Goal: Check status: Check status

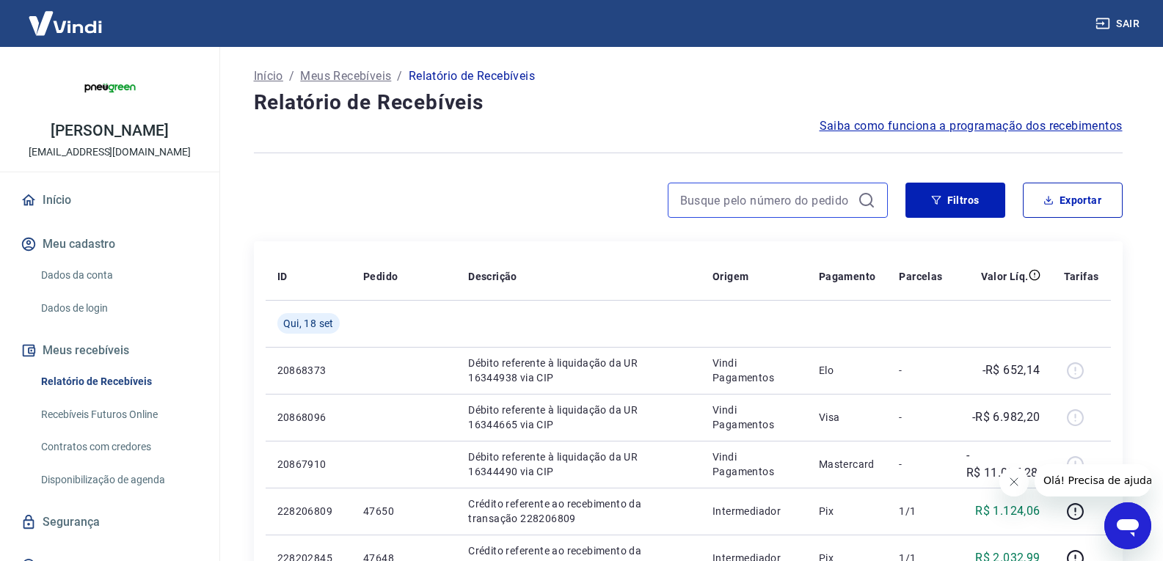
click at [741, 201] on input at bounding box center [766, 200] width 172 height 22
paste input "47644"
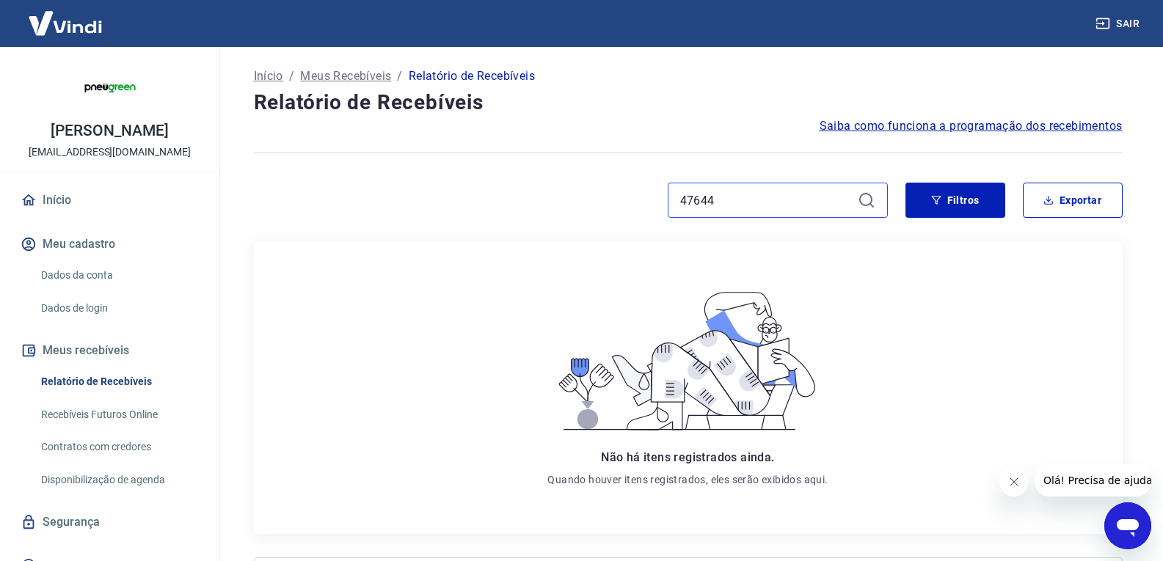
click at [729, 205] on input "47644" at bounding box center [766, 200] width 172 height 22
paste input "552"
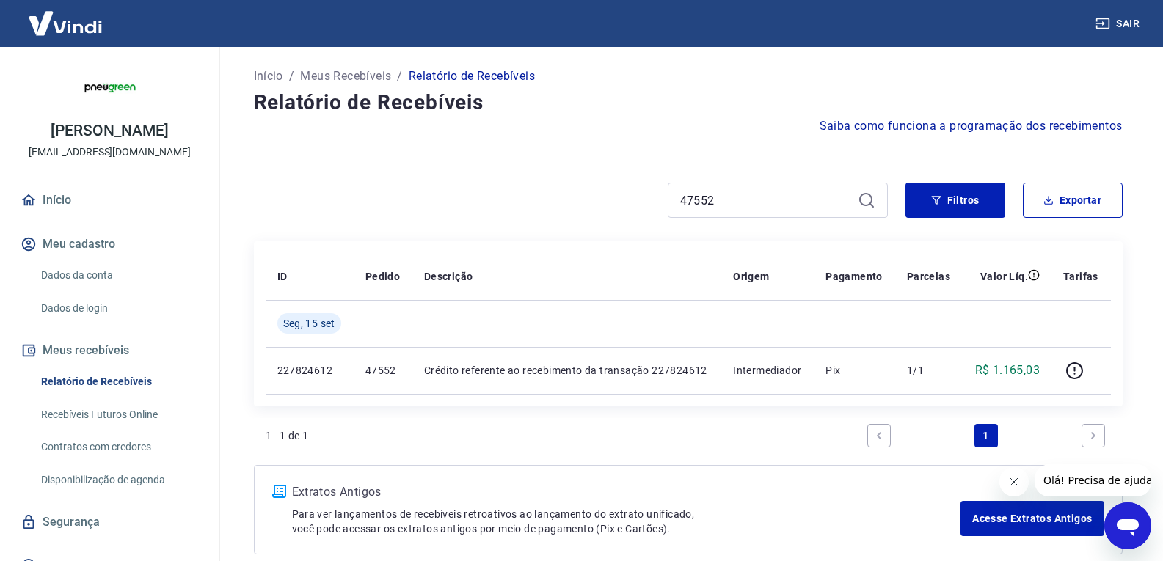
click at [734, 186] on div "47552" at bounding box center [778, 200] width 220 height 35
click at [734, 193] on input "47552" at bounding box center [766, 200] width 172 height 22
paste input "48"
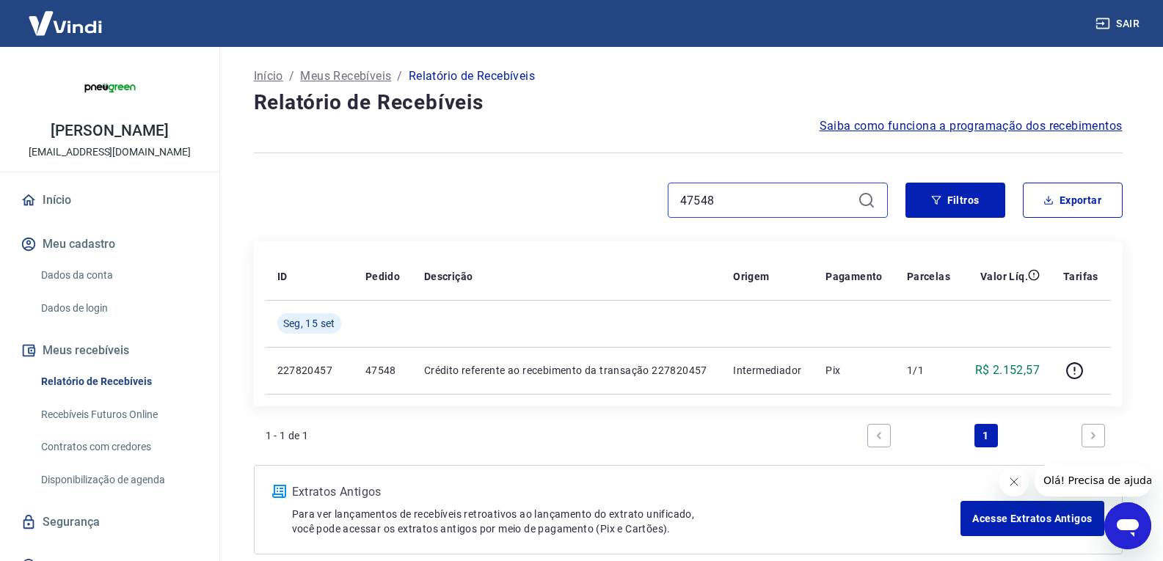
click at [724, 207] on input "47548" at bounding box center [766, 200] width 172 height 22
paste input "6"
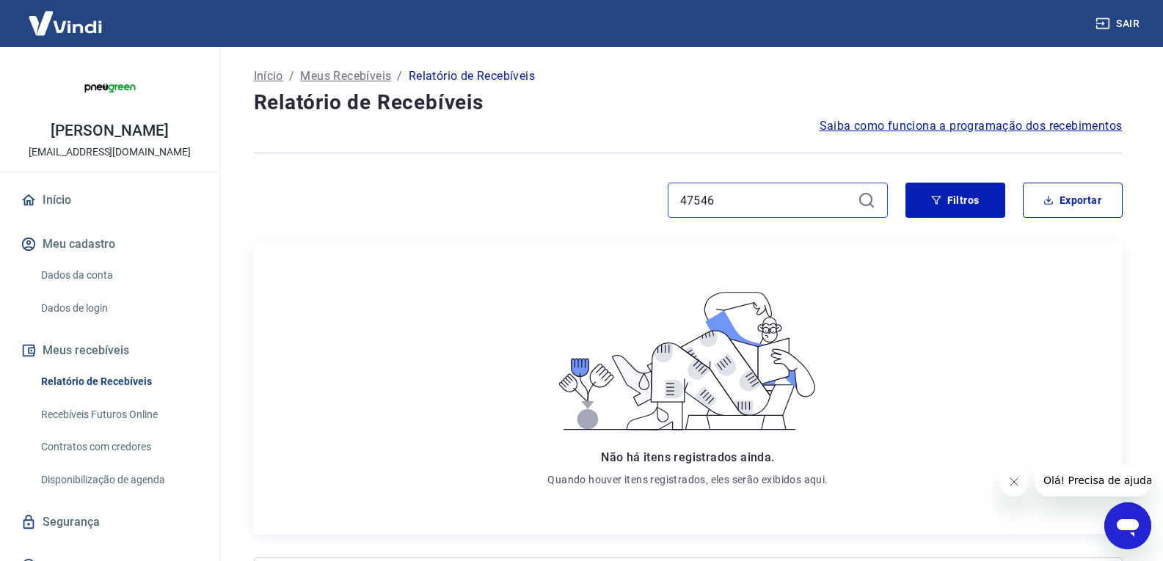
click at [762, 207] on input "47546" at bounding box center [766, 200] width 172 height 22
paste input "2"
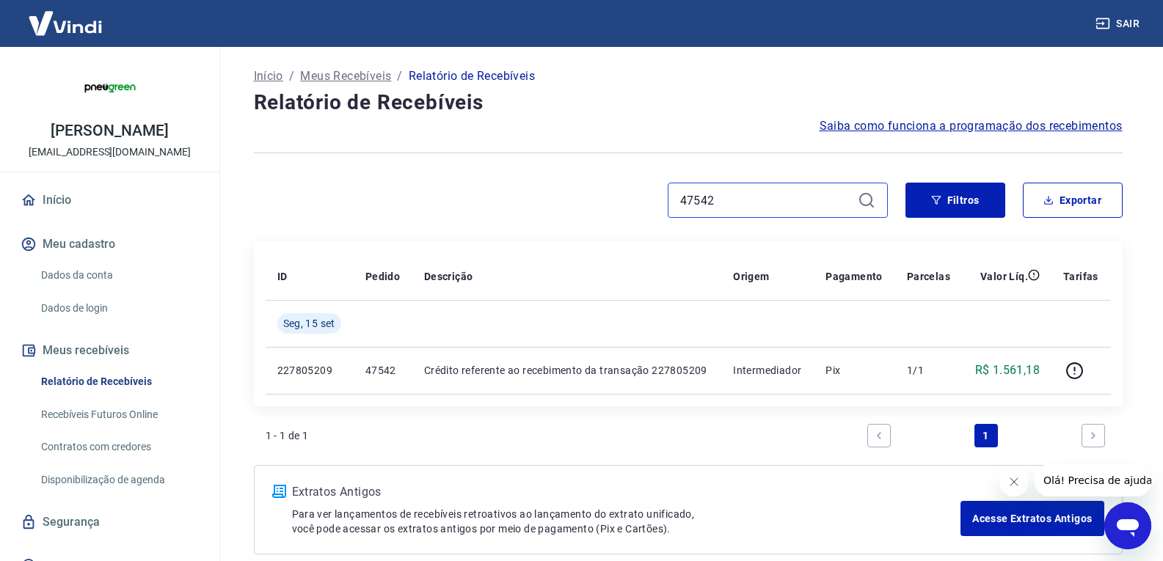
click at [743, 206] on input "47542" at bounding box center [766, 200] width 172 height 22
paste input "0"
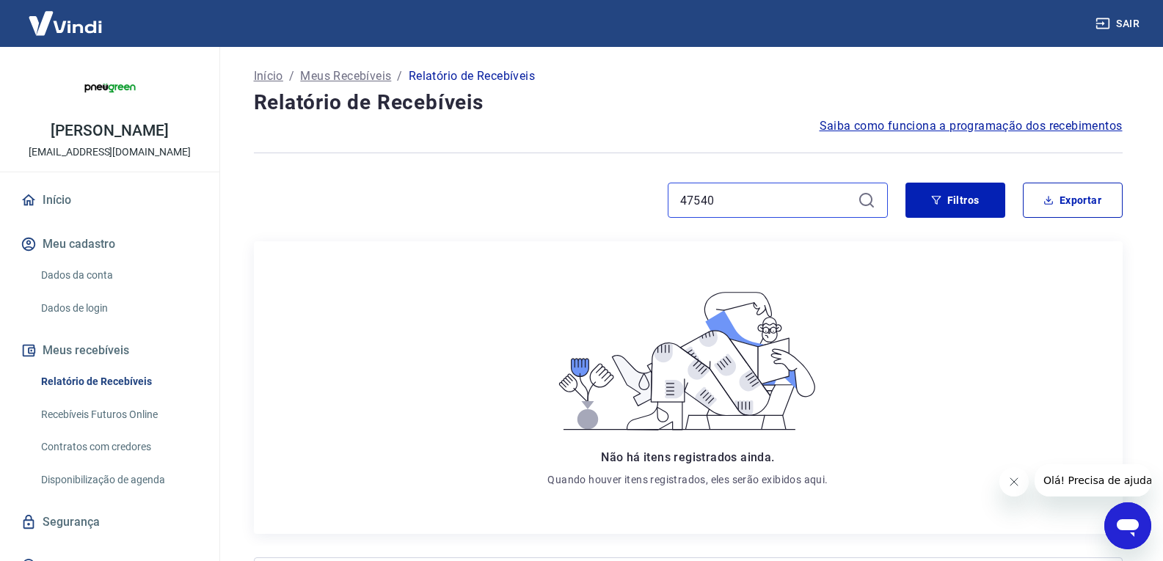
click at [729, 197] on input "47540" at bounding box center [766, 200] width 172 height 22
paste input "38"
click at [727, 197] on input "47538" at bounding box center [766, 200] width 172 height 22
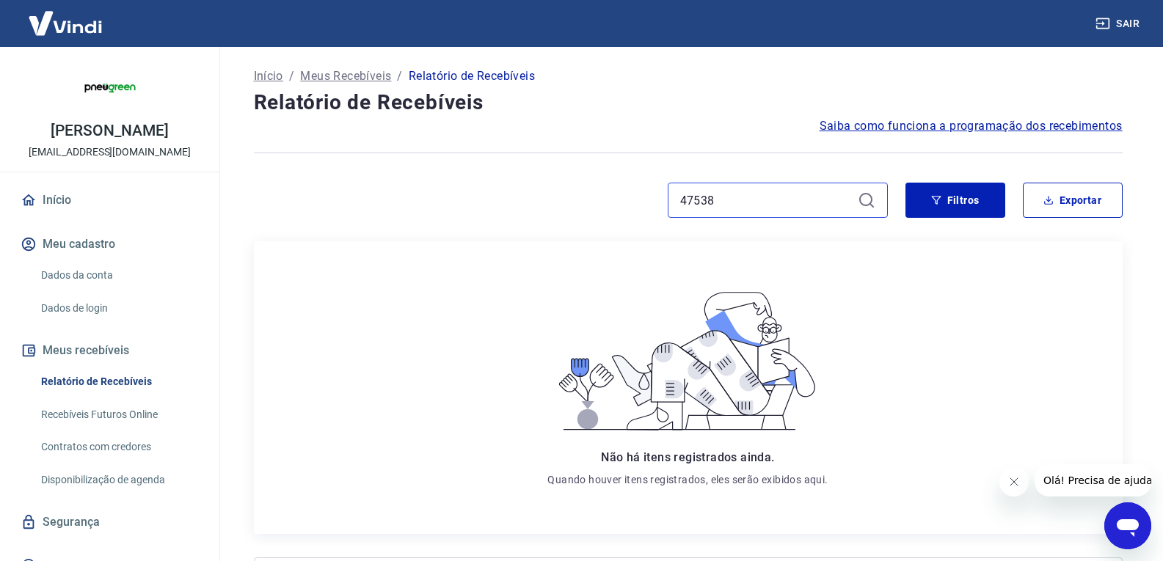
paste input "4"
click at [727, 195] on input "47534" at bounding box center [766, 200] width 172 height 22
paste input "0"
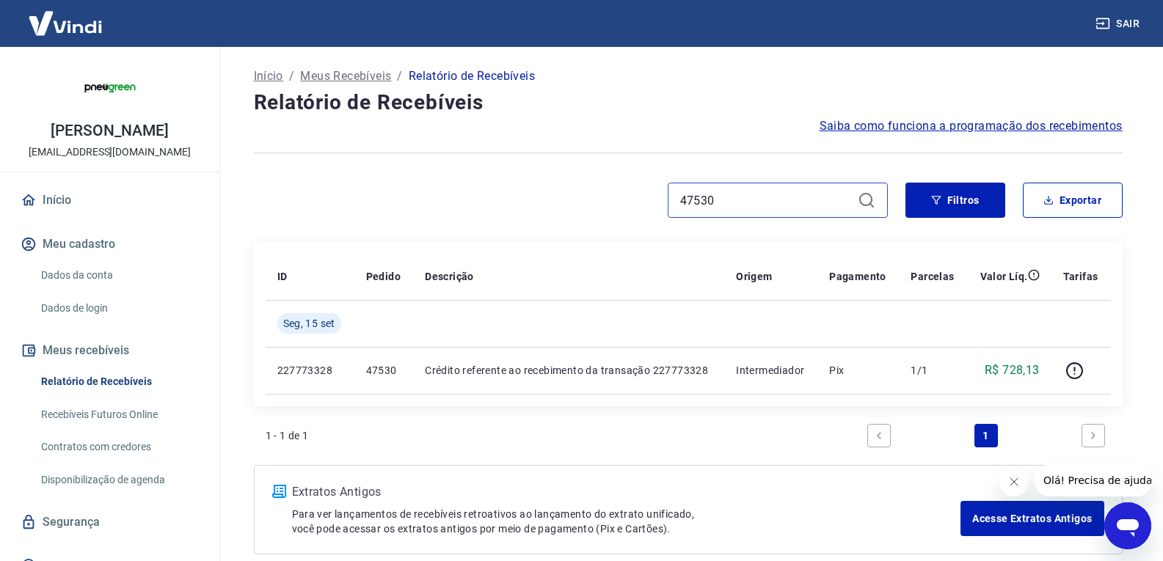
click at [740, 207] on input "47530" at bounding box center [766, 200] width 172 height 22
paste input "28"
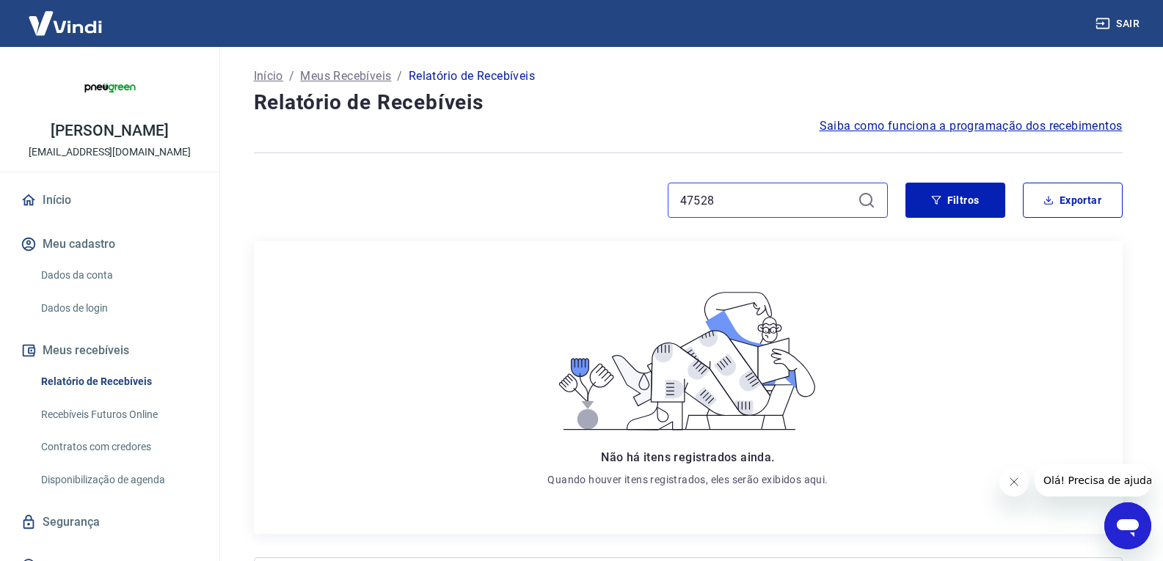
click at [776, 195] on input "47528" at bounding box center [766, 200] width 172 height 22
paste input "6"
click at [742, 194] on input "47526" at bounding box center [766, 200] width 172 height 22
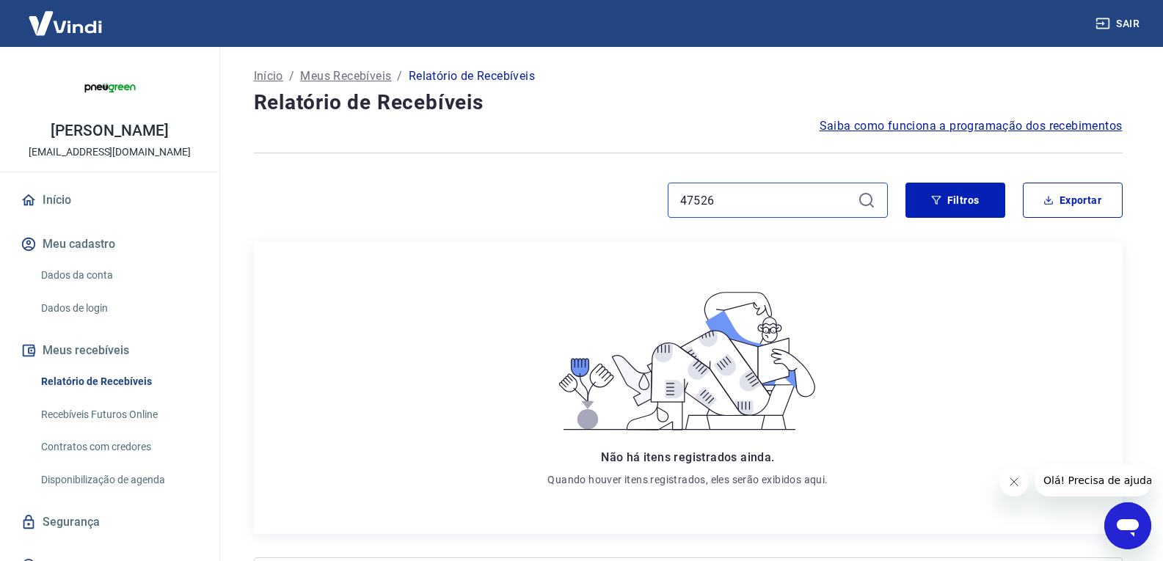
paste input "4"
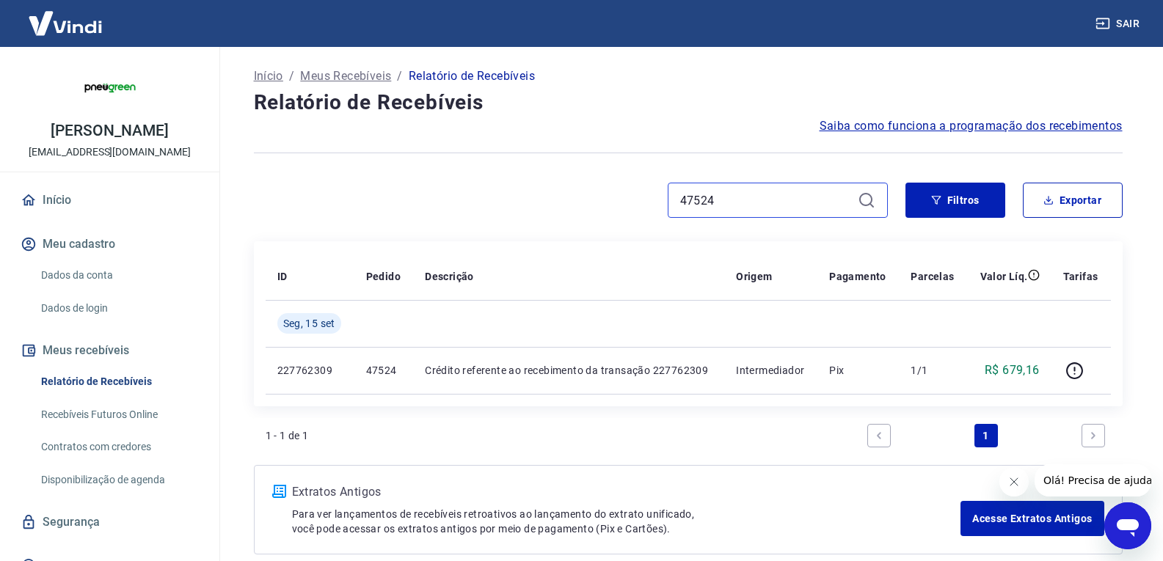
click at [710, 201] on input "47524" at bounding box center [766, 200] width 172 height 22
paste input "0"
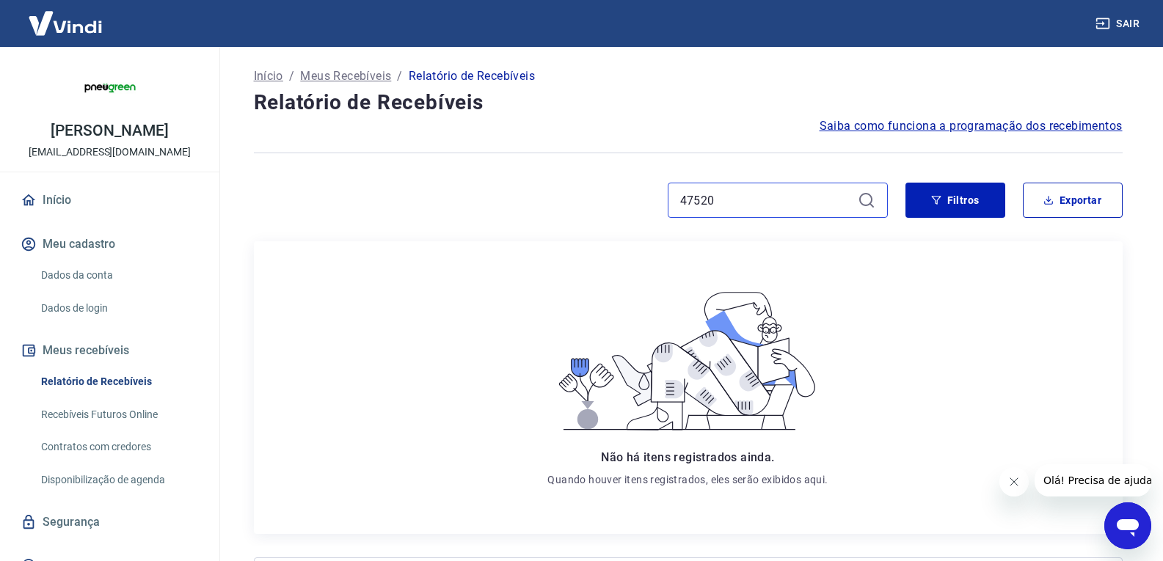
click at [767, 198] on input "47520" at bounding box center [766, 200] width 172 height 22
paste input "88"
click at [745, 189] on input "47588" at bounding box center [766, 200] width 172 height 22
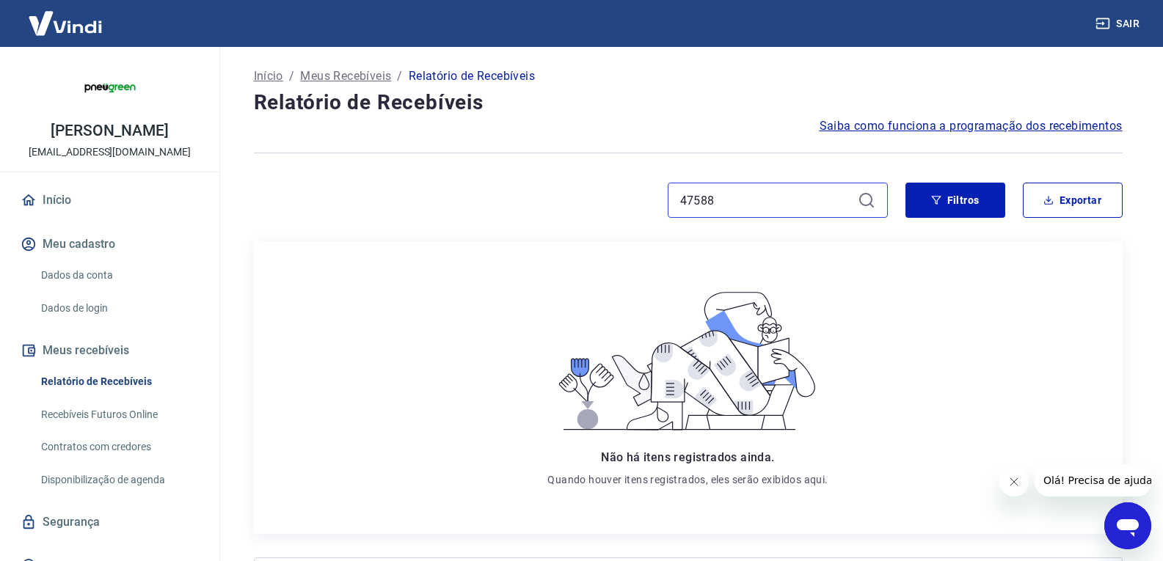
paste input "6"
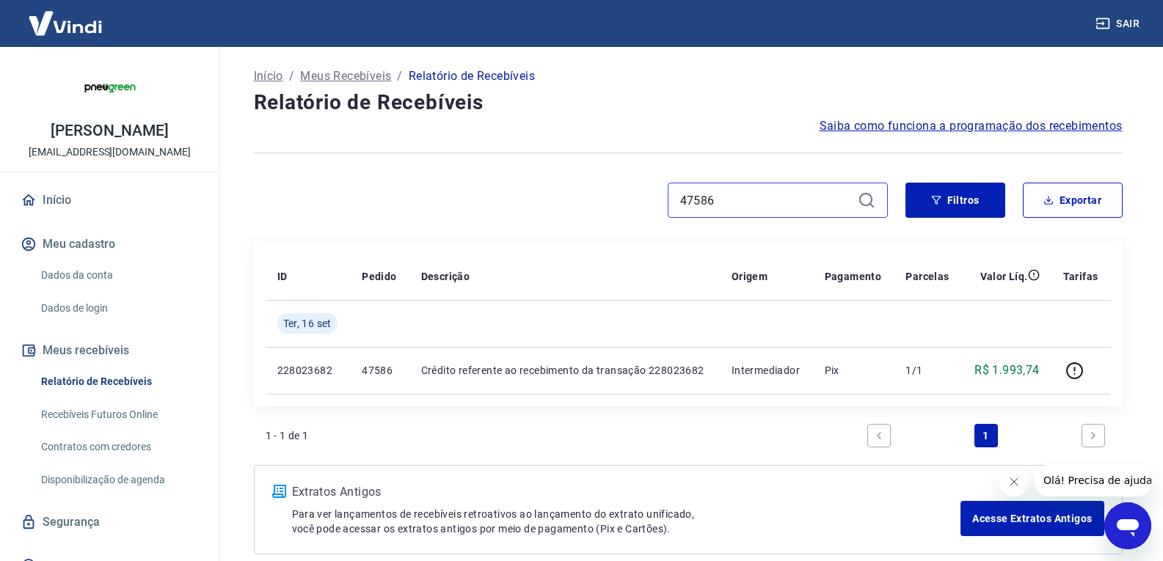
click at [714, 194] on input "47586" at bounding box center [766, 200] width 172 height 22
paste input "4"
click at [736, 203] on input "47584" at bounding box center [766, 200] width 172 height 22
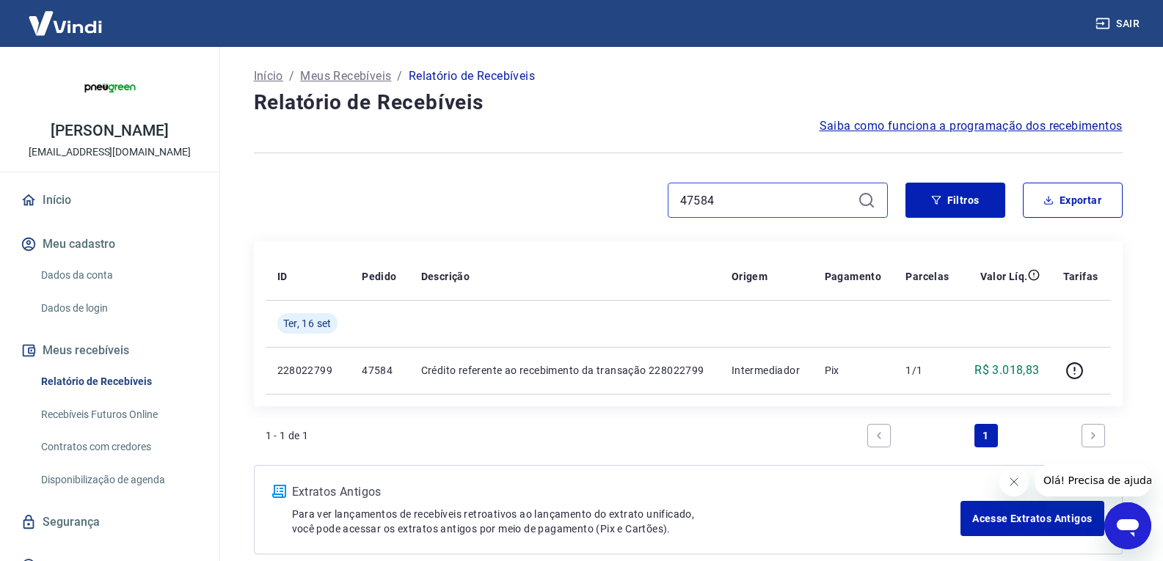
paste input "2"
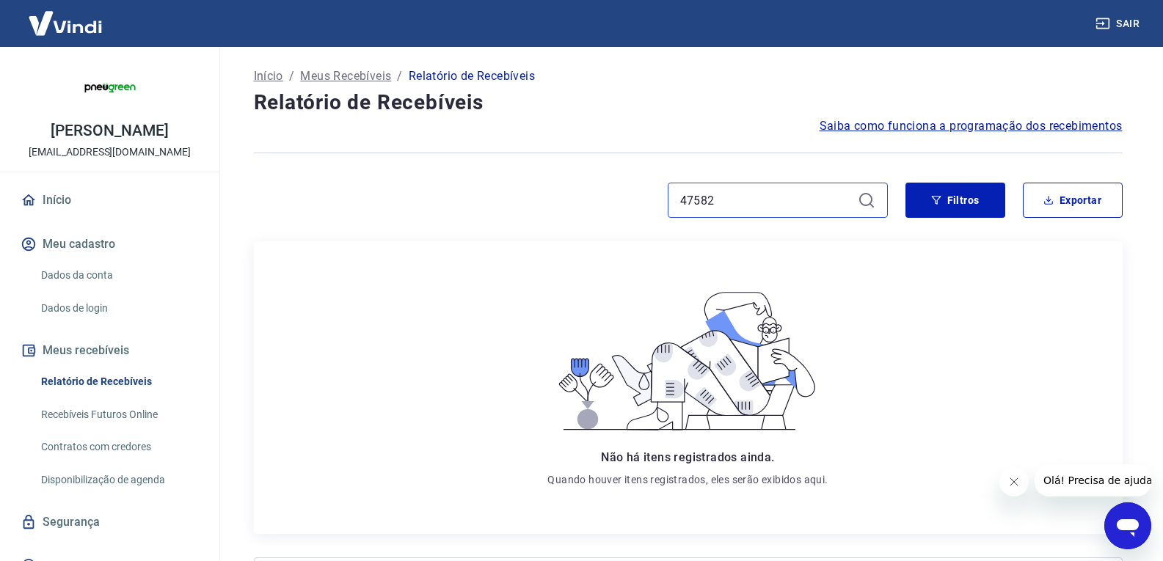
click at [723, 192] on input "47582" at bounding box center [766, 200] width 172 height 22
paste input "0"
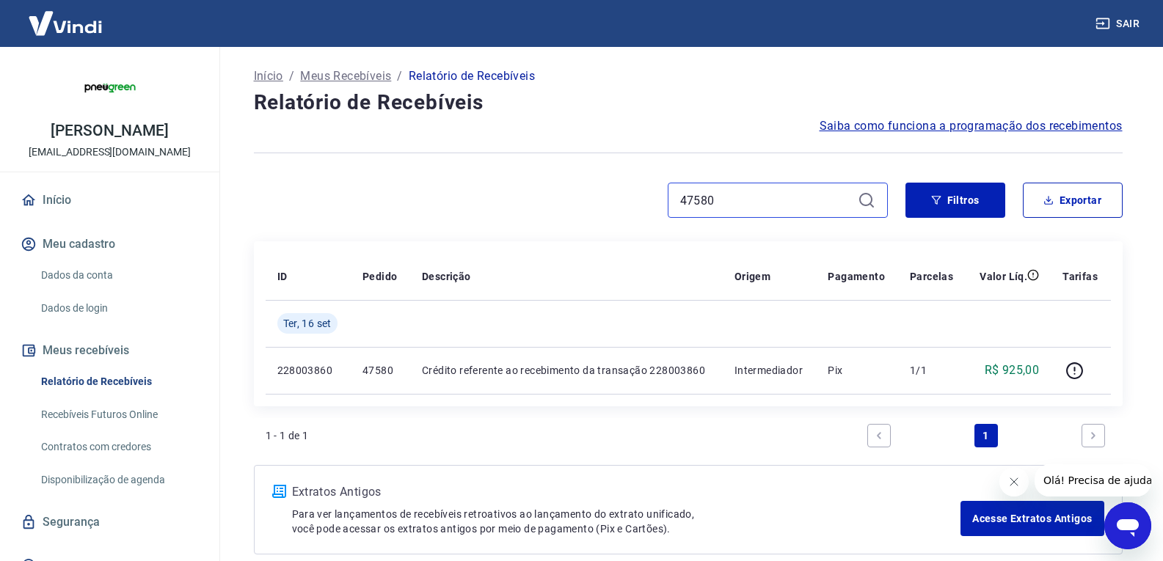
click at [708, 197] on input "47580" at bounding box center [766, 200] width 172 height 22
paste input "76"
click at [726, 190] on input "47576" at bounding box center [766, 200] width 172 height 22
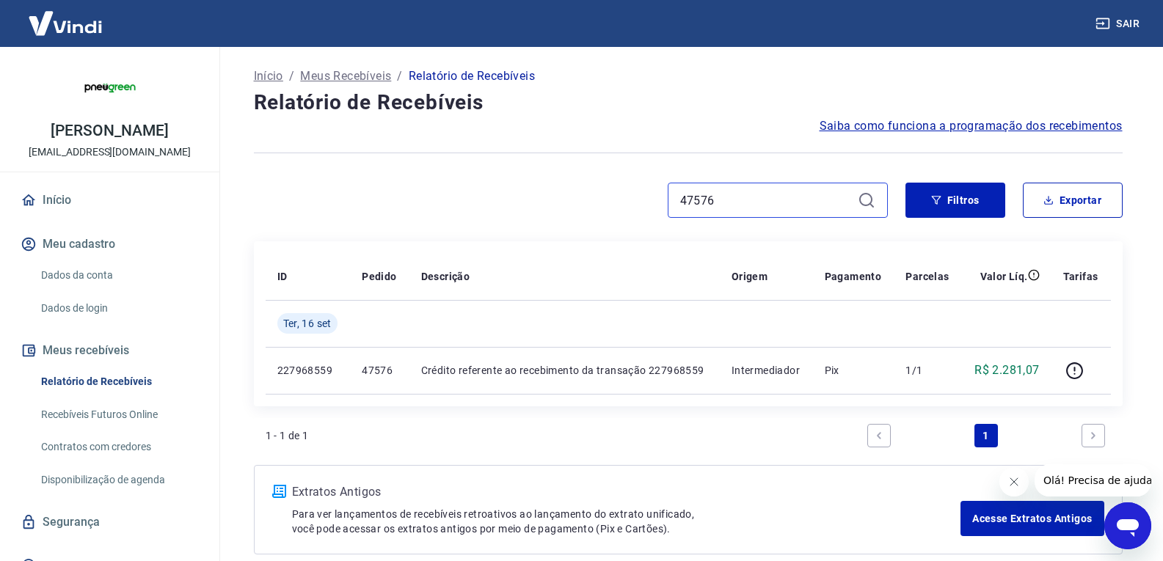
paste input "62"
click at [752, 198] on input "47562" at bounding box center [766, 200] width 172 height 22
paste input "70"
click at [803, 211] on input "47570" at bounding box center [766, 200] width 172 height 22
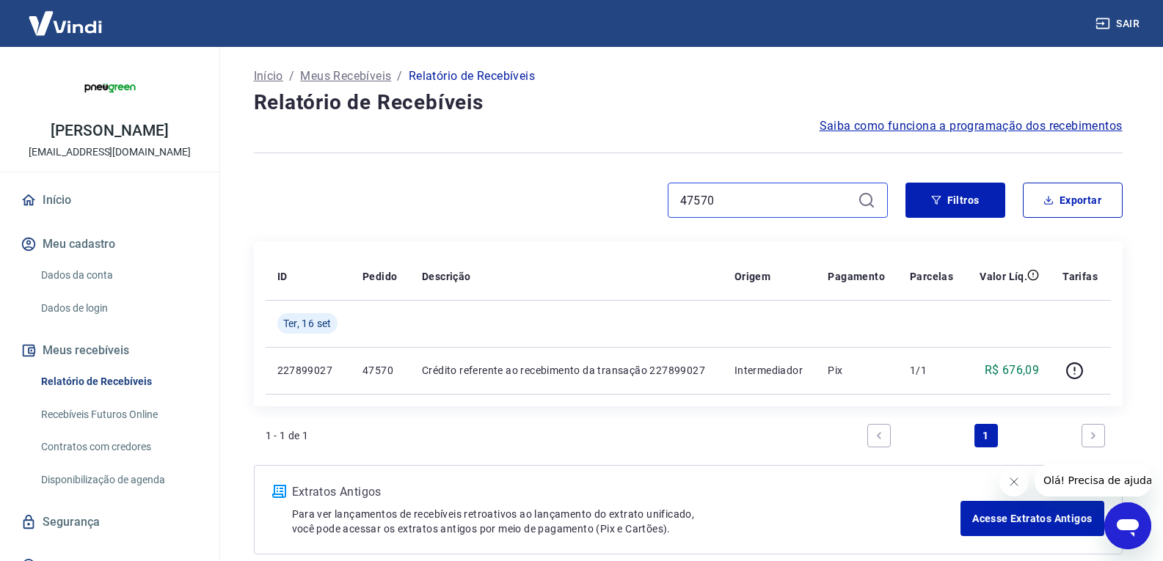
click at [803, 211] on input "47570" at bounding box center [766, 200] width 172 height 22
paste input "644"
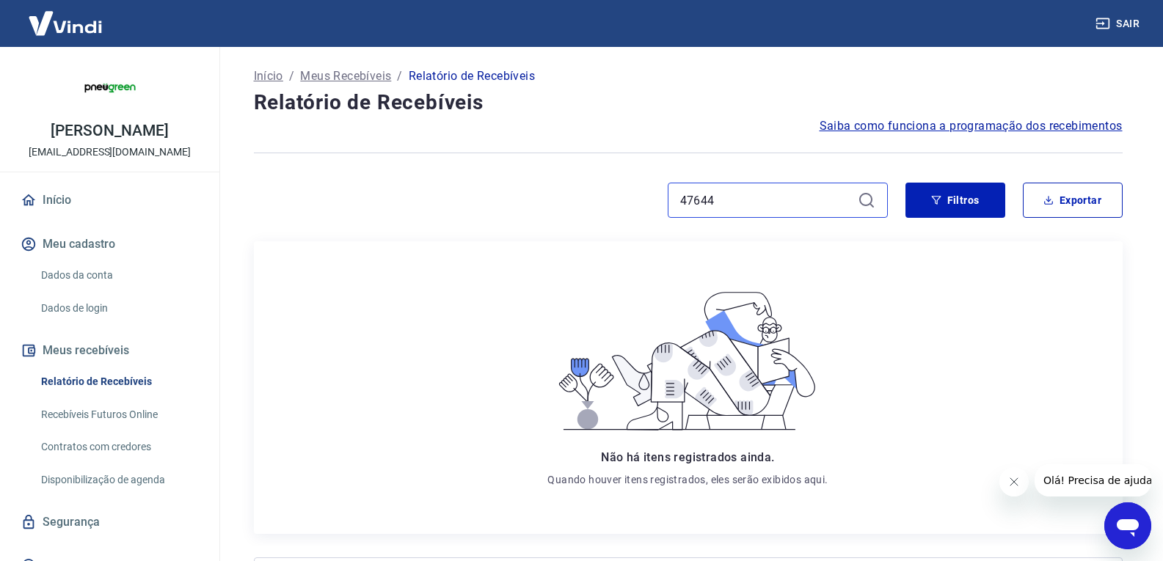
click at [774, 208] on input "47644" at bounding box center [766, 200] width 172 height 22
paste input "0"
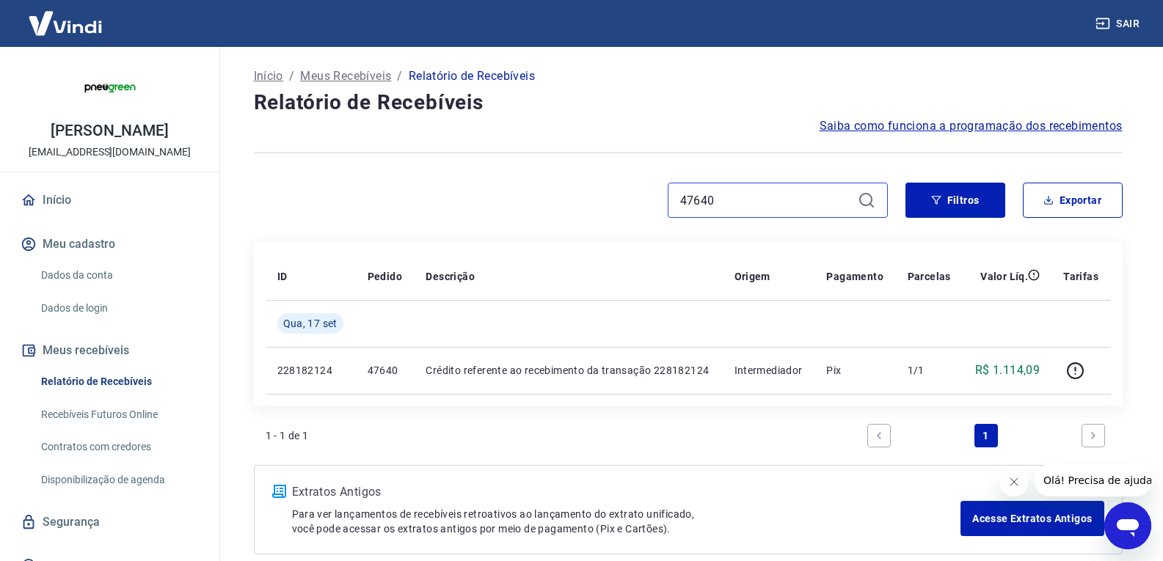
click at [769, 192] on input "47640" at bounding box center [766, 200] width 172 height 22
paste input "38"
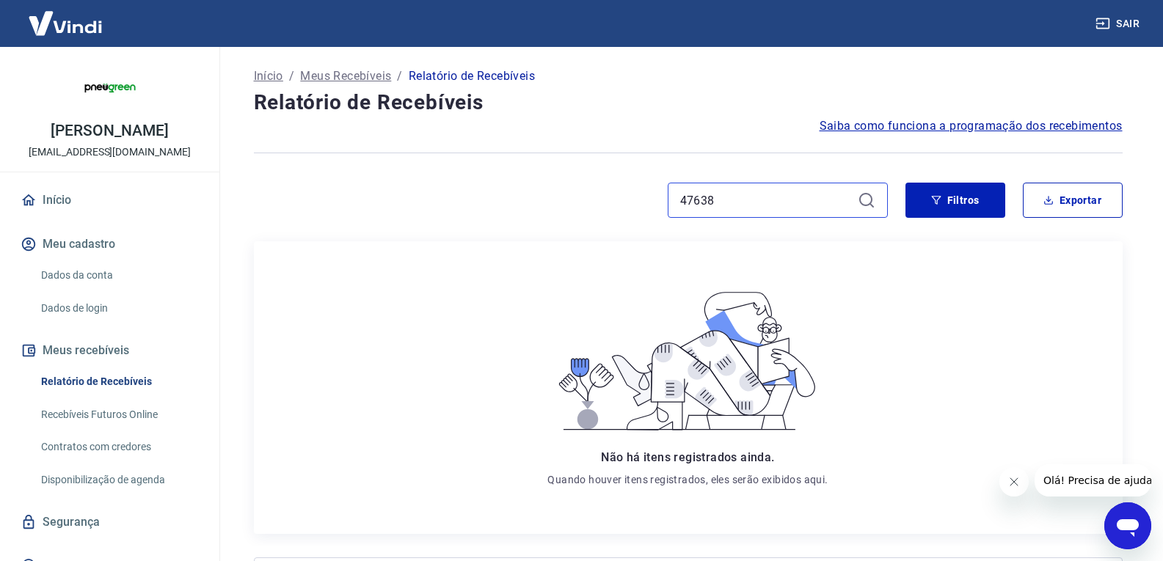
click at [718, 197] on input "47638" at bounding box center [766, 200] width 172 height 22
paste input "6"
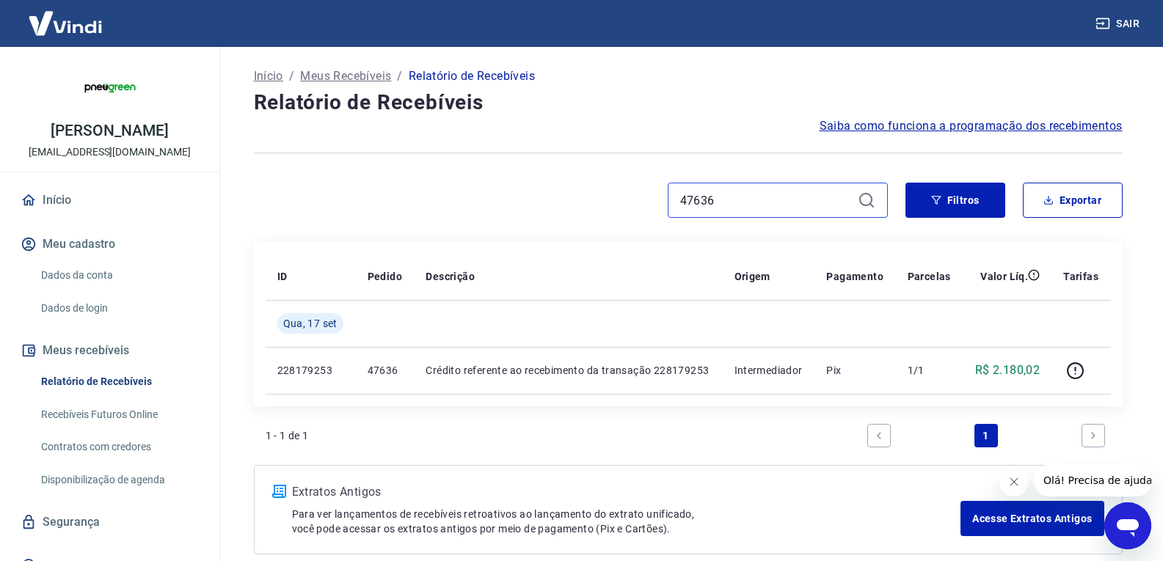
click at [781, 204] on input "47636" at bounding box center [766, 200] width 172 height 22
paste input "2"
click at [740, 196] on input "47632" at bounding box center [766, 200] width 172 height 22
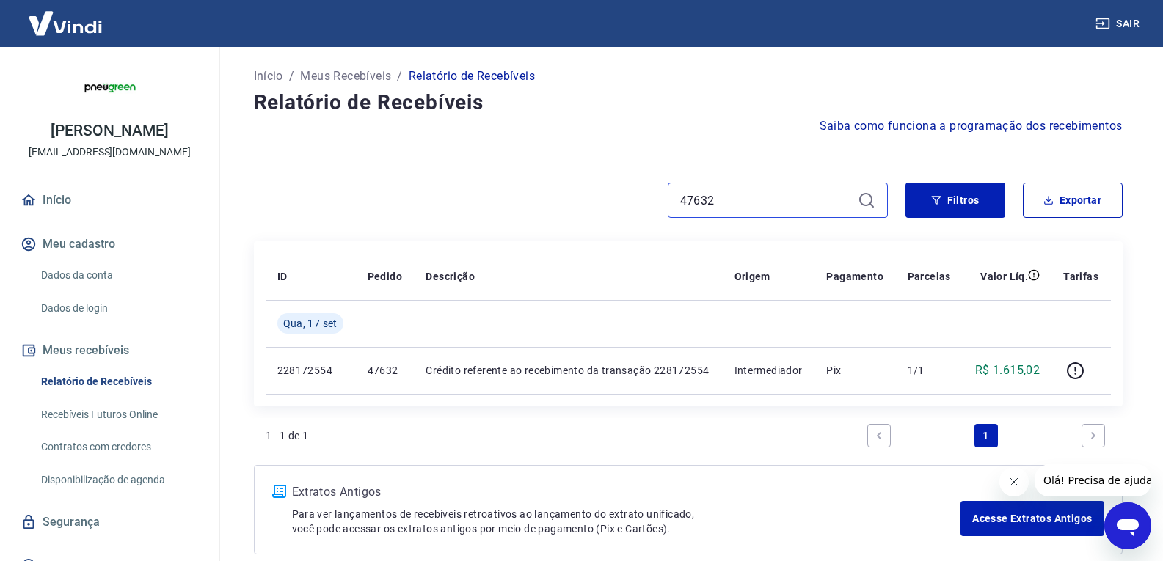
paste input "26"
click at [740, 185] on div "47626" at bounding box center [778, 200] width 220 height 35
click at [732, 201] on input "47626" at bounding box center [766, 200] width 172 height 22
paste input "0"
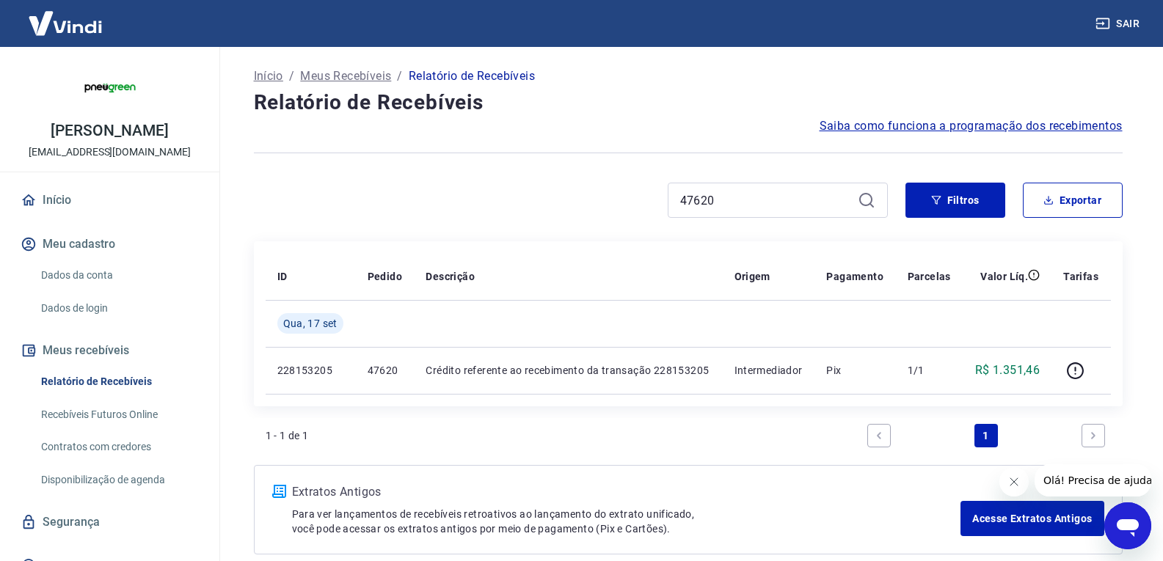
click at [733, 211] on div "47620" at bounding box center [778, 200] width 220 height 35
click at [738, 208] on input "47620" at bounding box center [766, 200] width 172 height 22
paste input "47618"
click at [738, 208] on input "4762047618" at bounding box center [766, 200] width 172 height 22
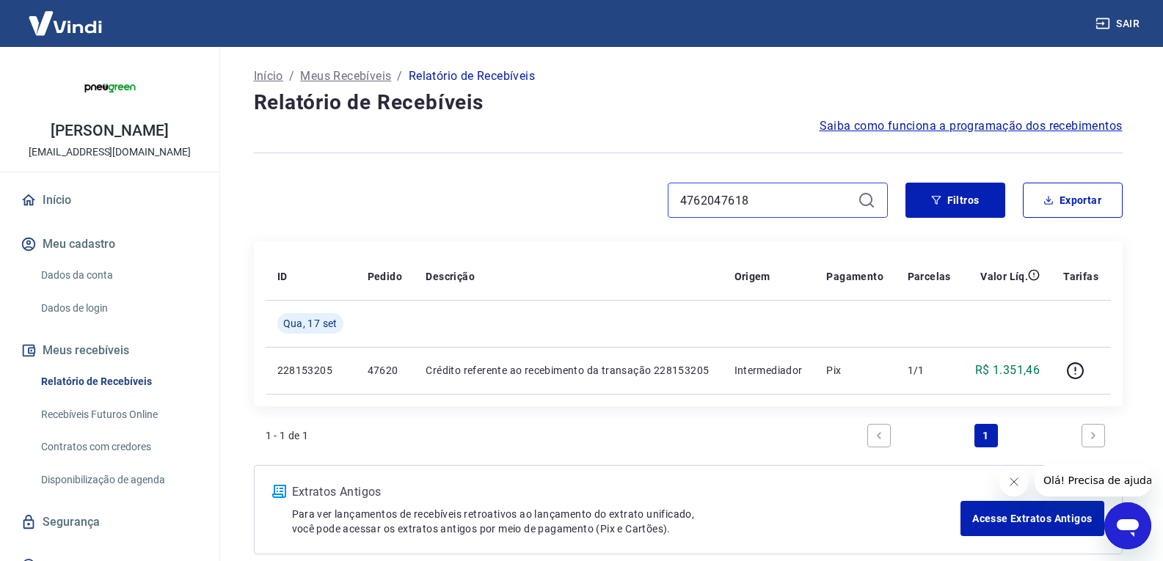
click at [738, 208] on input "4762047618" at bounding box center [766, 200] width 172 height 22
paste input
click at [737, 208] on input "47618" at bounding box center [766, 200] width 172 height 22
paste input "0"
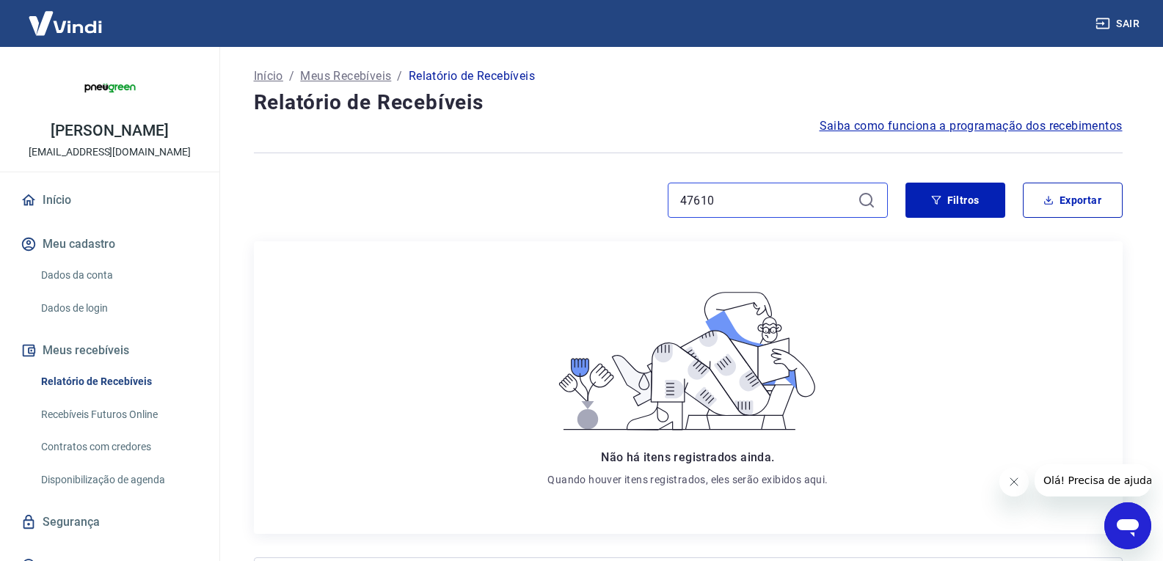
click at [776, 199] on input "47610" at bounding box center [766, 200] width 172 height 22
paste input "08"
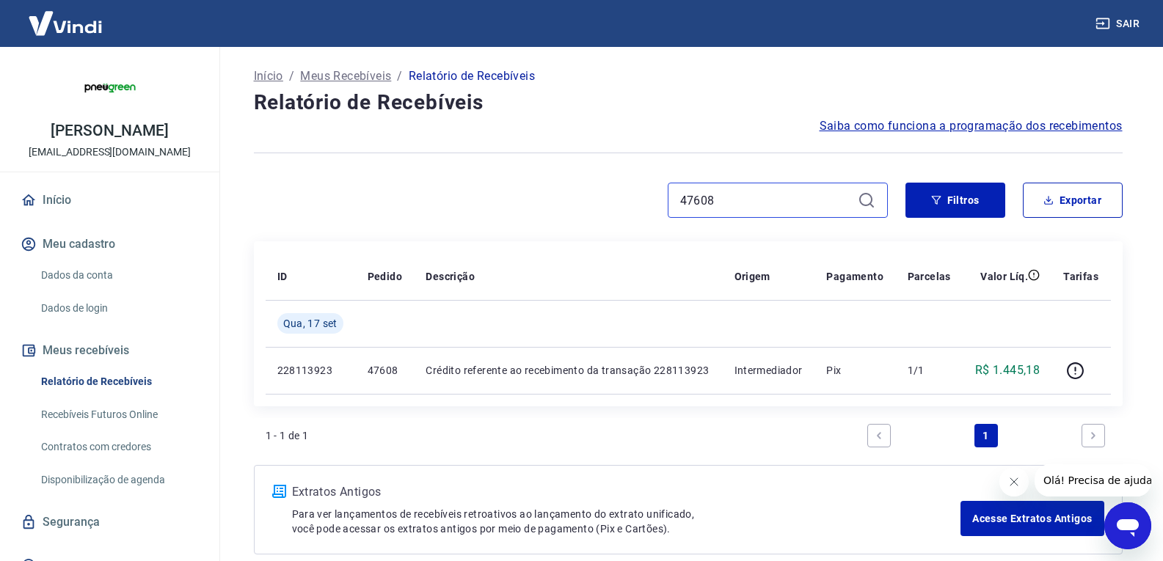
click at [793, 189] on input "47608" at bounding box center [766, 200] width 172 height 22
paste input "6"
click at [724, 195] on input "47606" at bounding box center [766, 200] width 172 height 22
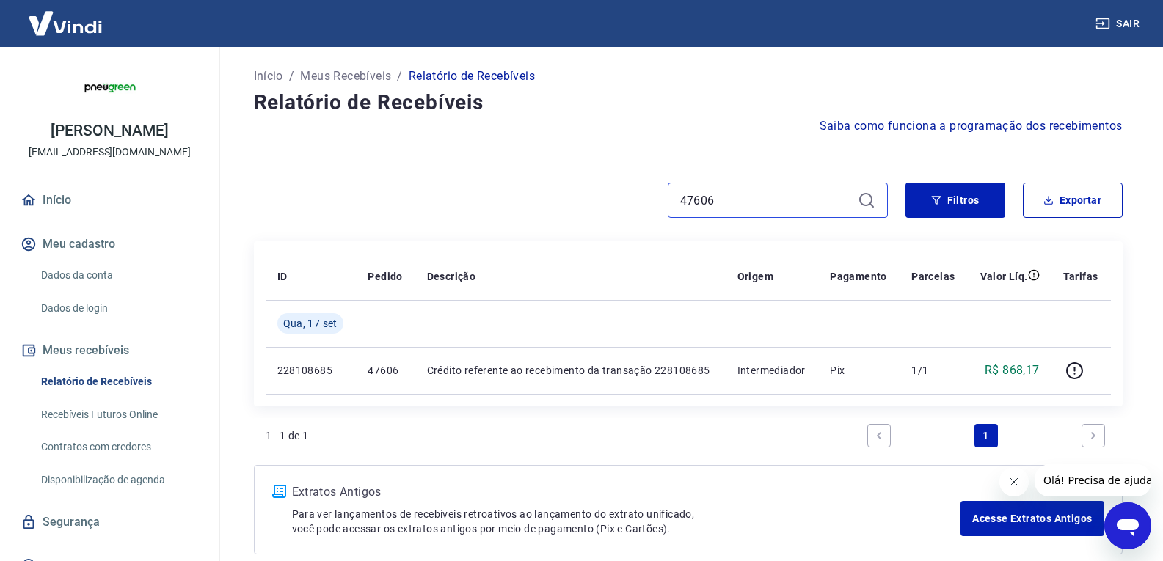
paste input "598"
type input "47598"
